Goal: Book appointment/travel/reservation

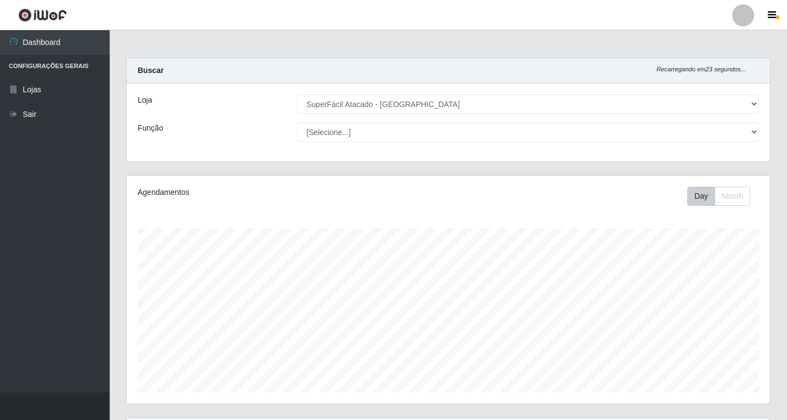
select select "503"
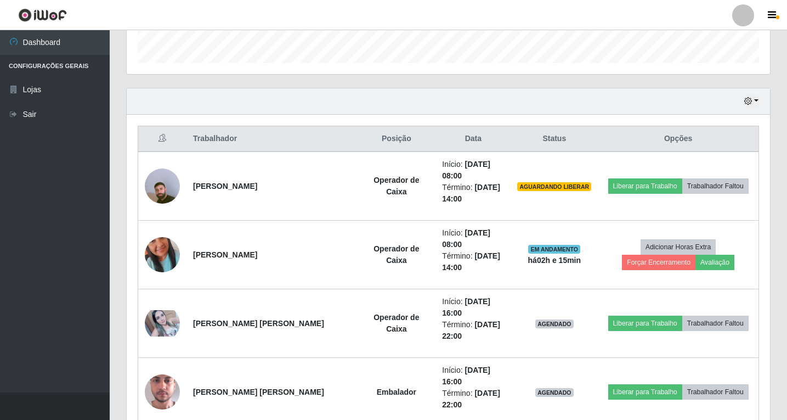
scroll to position [228, 643]
click at [754, 104] on button "button" at bounding box center [751, 101] width 15 height 13
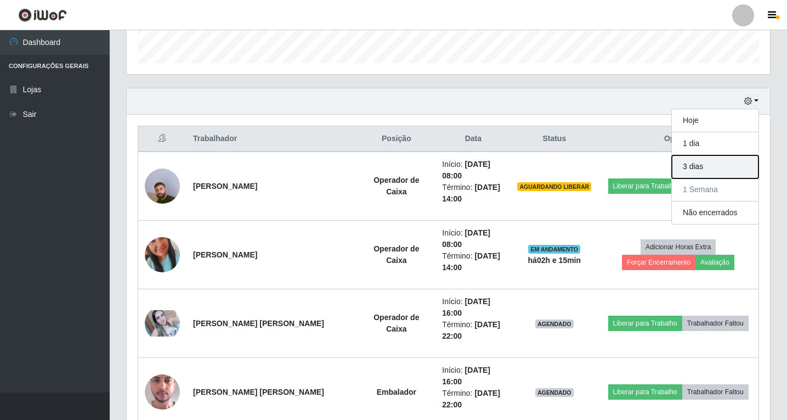
click at [702, 163] on button "3 dias" at bounding box center [715, 166] width 87 height 23
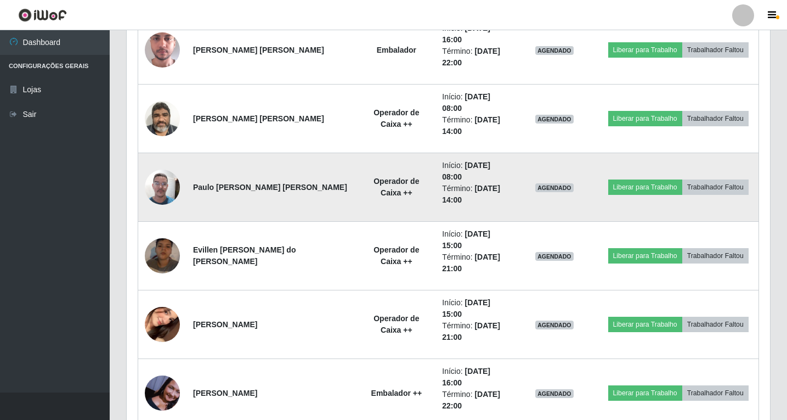
scroll to position [658, 0]
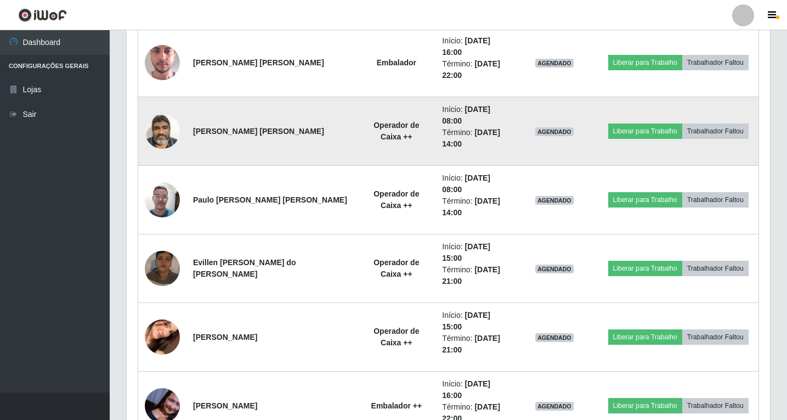
click at [442, 125] on time "[DATE] 08:00" at bounding box center [466, 115] width 48 height 20
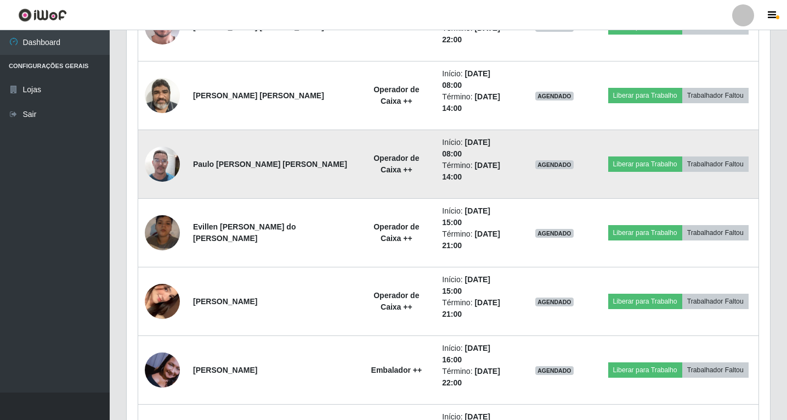
scroll to position [713, 0]
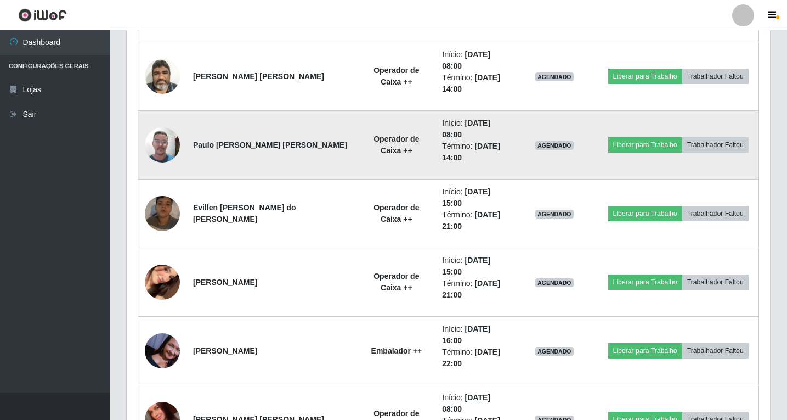
click at [442, 129] on time "[DATE] 08:00" at bounding box center [466, 128] width 48 height 20
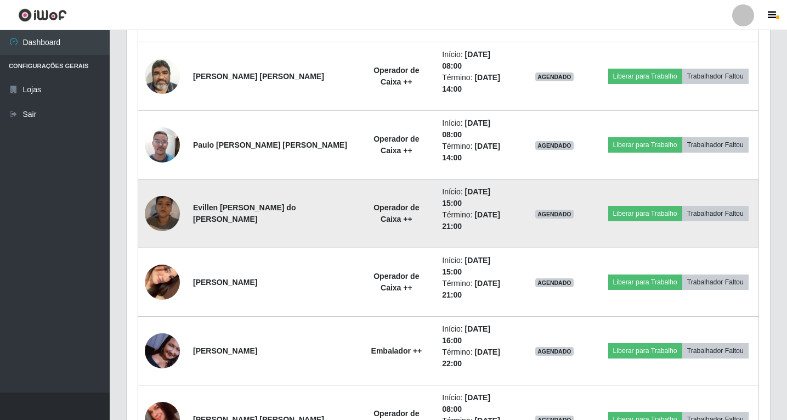
click at [442, 204] on li "Início: [DATE] 15:00" at bounding box center [473, 197] width 62 height 23
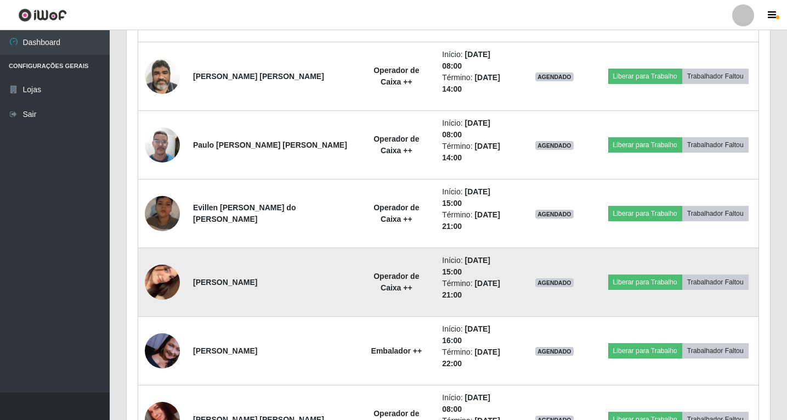
scroll to position [658, 0]
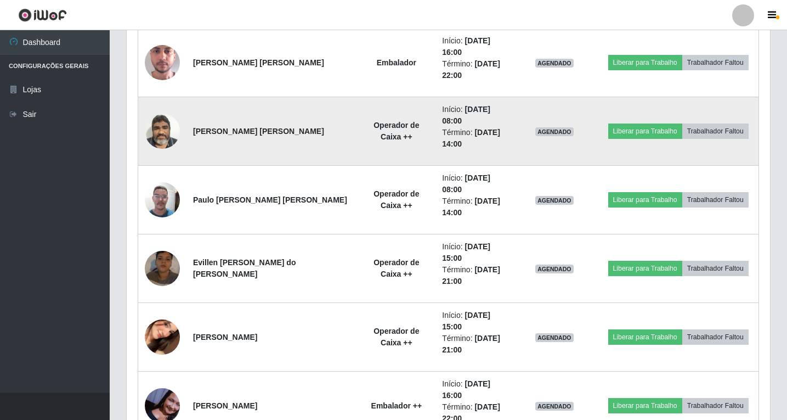
click at [442, 133] on li "Término: [DATE] 14:00" at bounding box center [473, 138] width 62 height 23
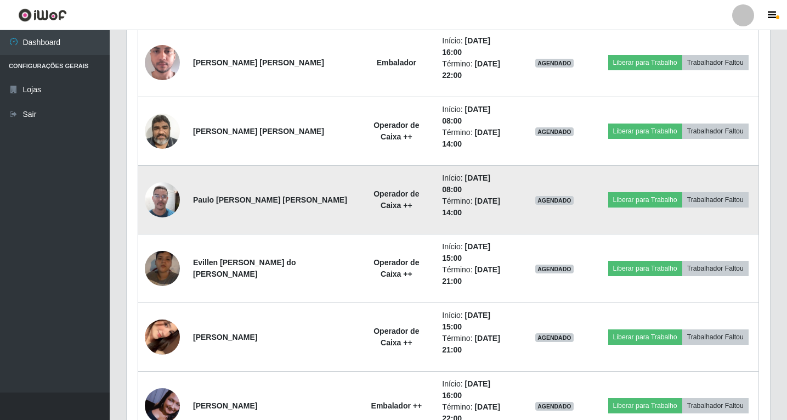
click at [435, 171] on td "Início: [DATE] 08:00 Término: [DATE] 14:00" at bounding box center [472, 200] width 75 height 69
drag, startPoint x: 417, startPoint y: 120, endPoint x: 422, endPoint y: 186, distance: 66.0
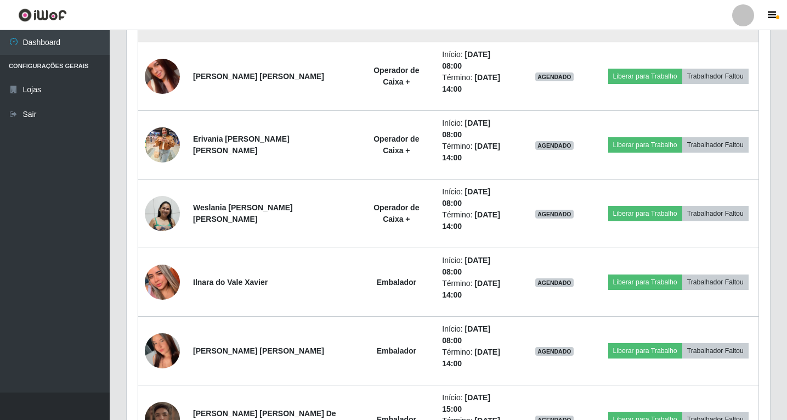
scroll to position [1700, 0]
